Goal: Information Seeking & Learning: Learn about a topic

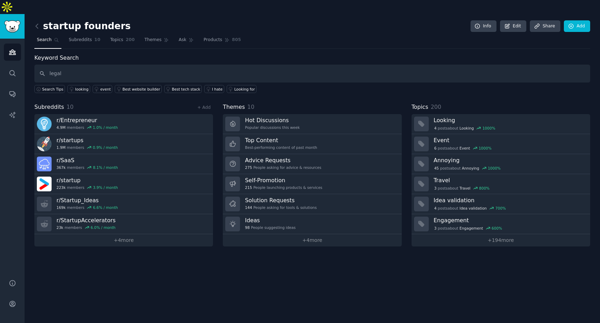
type input "legal"
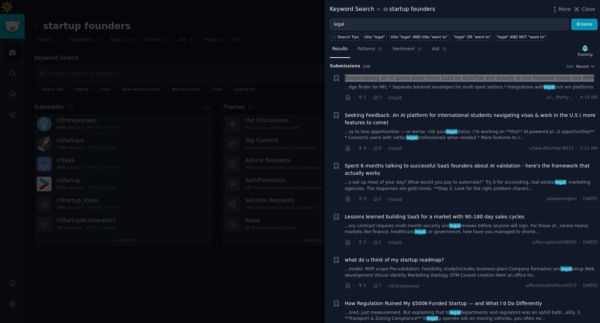
drag, startPoint x: 364, startPoint y: 80, endPoint x: 231, endPoint y: 0, distance: 154.9
click at [0, 0] on div "Keyword Search in startup founders More Close legal Browse Search Tips title:"l…" at bounding box center [300, 161] width 600 height 323
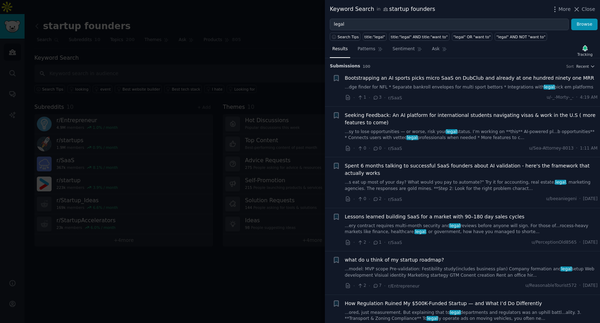
click at [413, 83] on div "Bootstrapping an AI sports picks micro SaaS on DubClub and already at one hundr…" at bounding box center [471, 82] width 253 height 16
click at [407, 78] on span "Bootstrapping an AI sports picks micro SaaS on DubClub and already at one hundr…" at bounding box center [470, 77] width 250 height 7
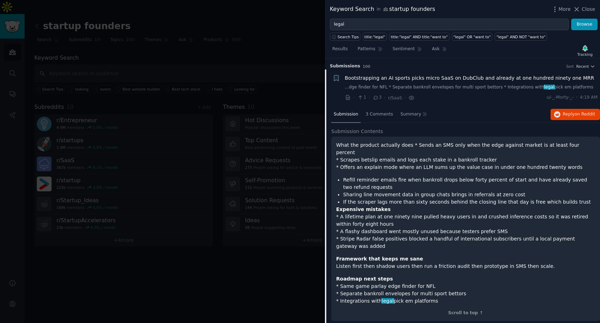
scroll to position [11, 0]
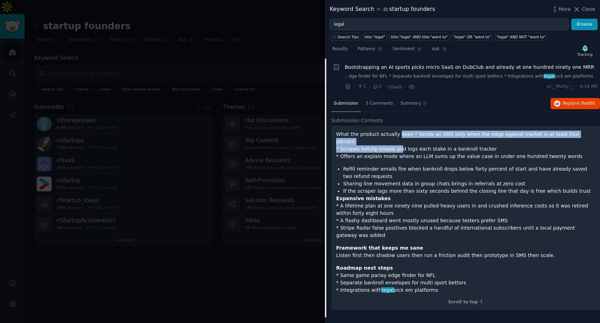
drag, startPoint x: 395, startPoint y: 138, endPoint x: 395, endPoint y: 131, distance: 6.3
click at [395, 131] on p "What the product actually does * Sends an SMS only when the edge against market…" at bounding box center [465, 145] width 259 height 29
